Goal: Navigation & Orientation: Find specific page/section

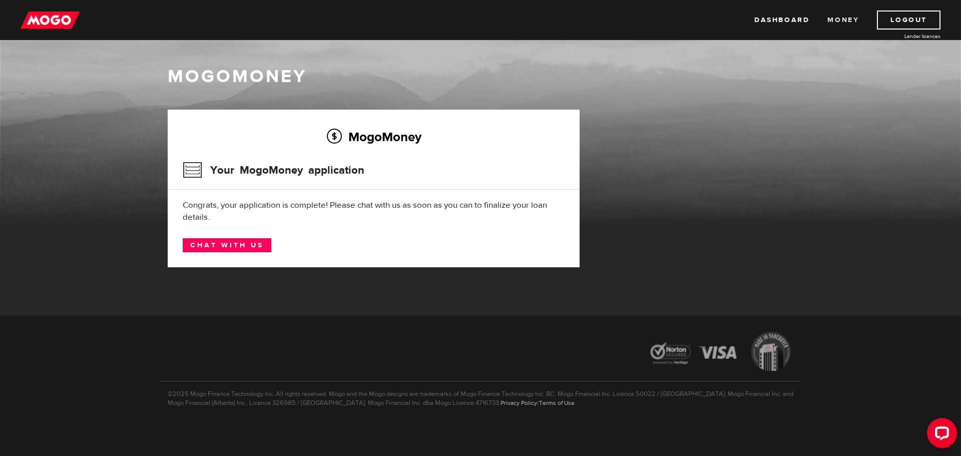
click at [846, 19] on link "Money" at bounding box center [843, 20] width 32 height 19
click at [765, 21] on link "Dashboard" at bounding box center [781, 20] width 55 height 19
